Goal: Information Seeking & Learning: Learn about a topic

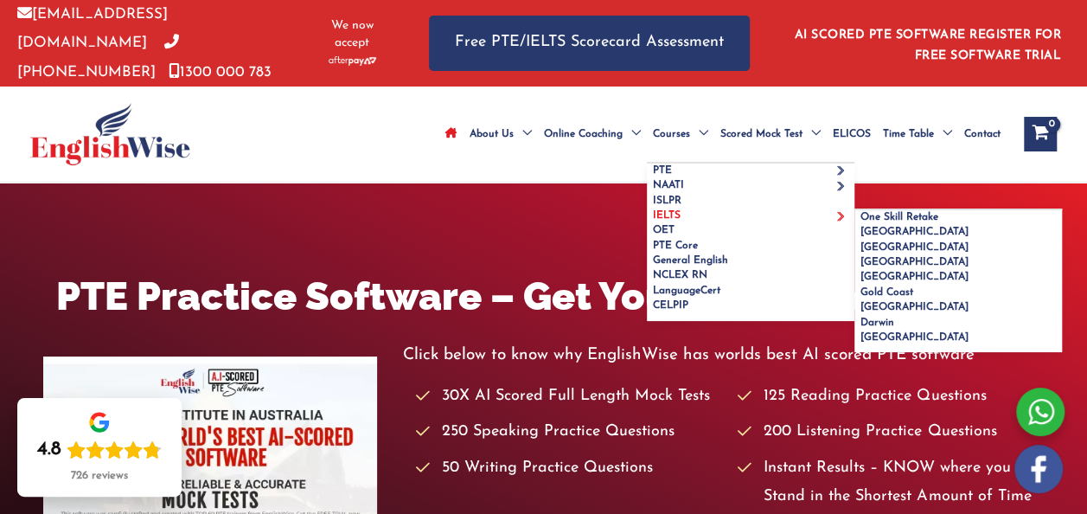
click at [653, 221] on span "IELTS" at bounding box center [667, 215] width 28 height 10
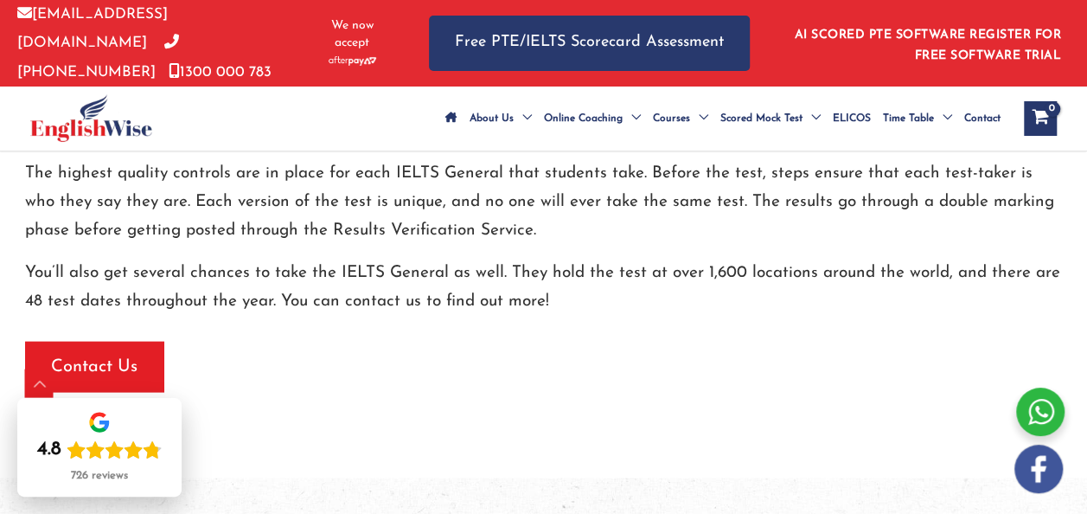
scroll to position [1715, 0]
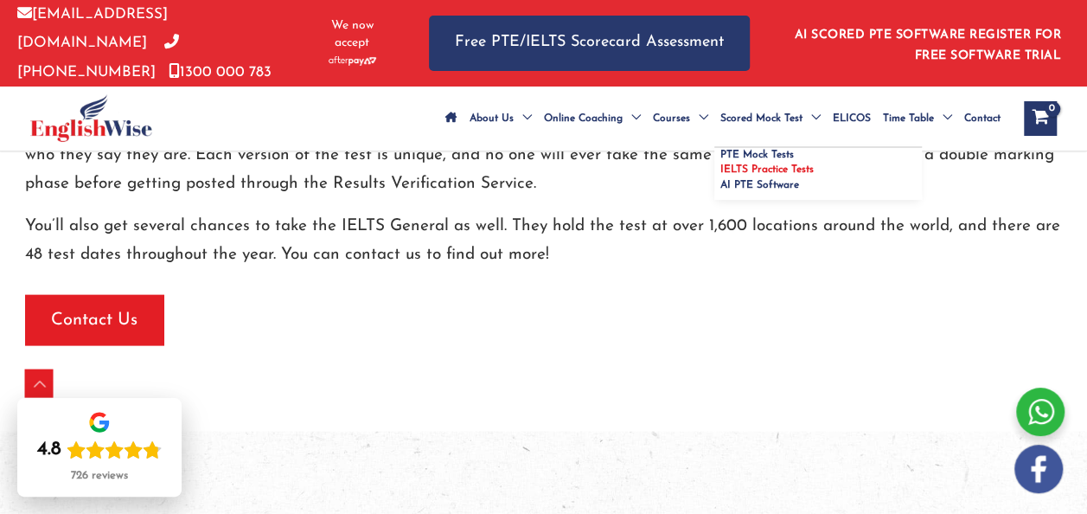
click at [720, 175] on span "IELTS Practice Tests" at bounding box center [766, 169] width 93 height 10
